Goal: Navigation & Orientation: Find specific page/section

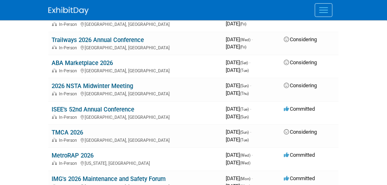
scroll to position [622, 0]
click at [95, 83] on link "2026 NSTA Midwinter Meeting" at bounding box center [93, 85] width 82 height 7
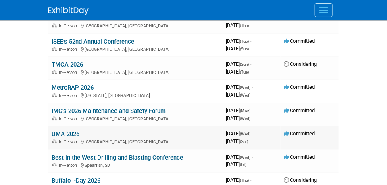
scroll to position [692, 0]
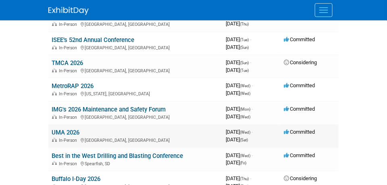
click at [67, 133] on link "UMA 2026" at bounding box center [66, 132] width 28 height 7
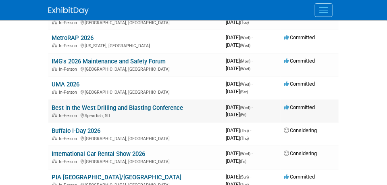
scroll to position [715, 0]
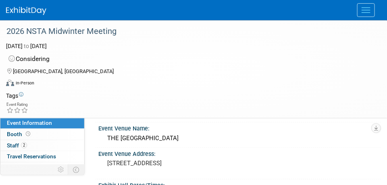
scroll to position [46, 0]
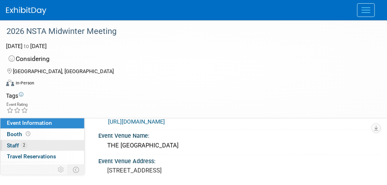
click at [23, 145] on span "2" at bounding box center [24, 145] width 6 height 6
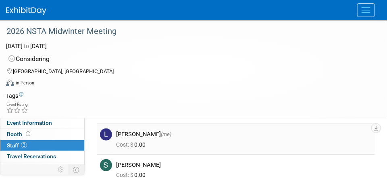
scroll to position [0, 0]
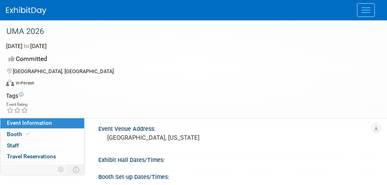
scroll to position [38, 0]
